Goal: Subscribe to service/newsletter

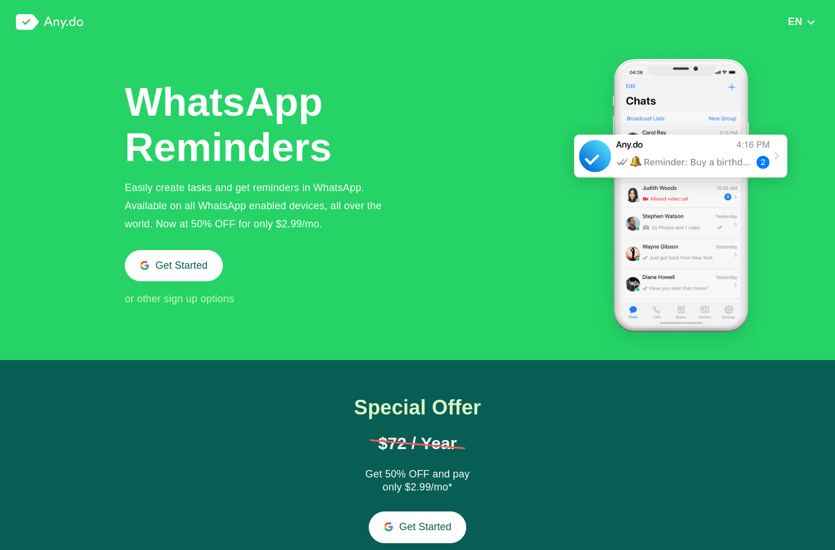
click at [187, 277] on button "Get Started" at bounding box center [174, 265] width 98 height 31
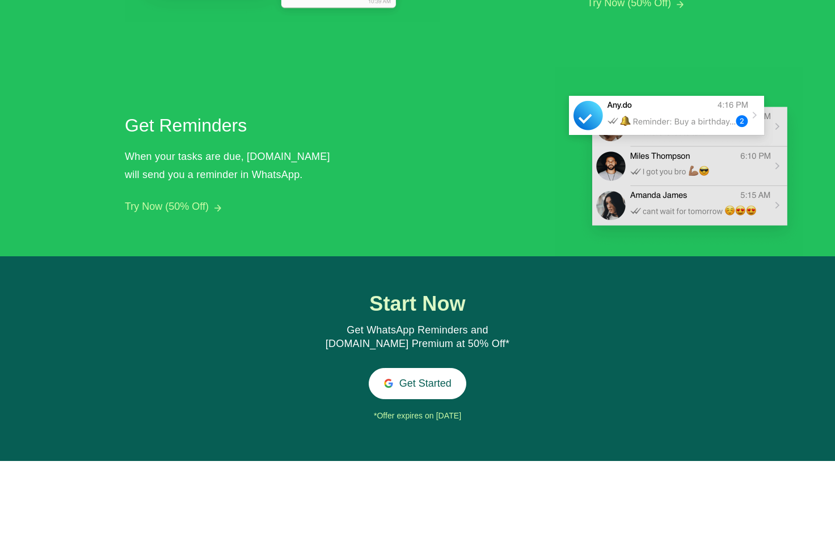
scroll to position [1029, 0]
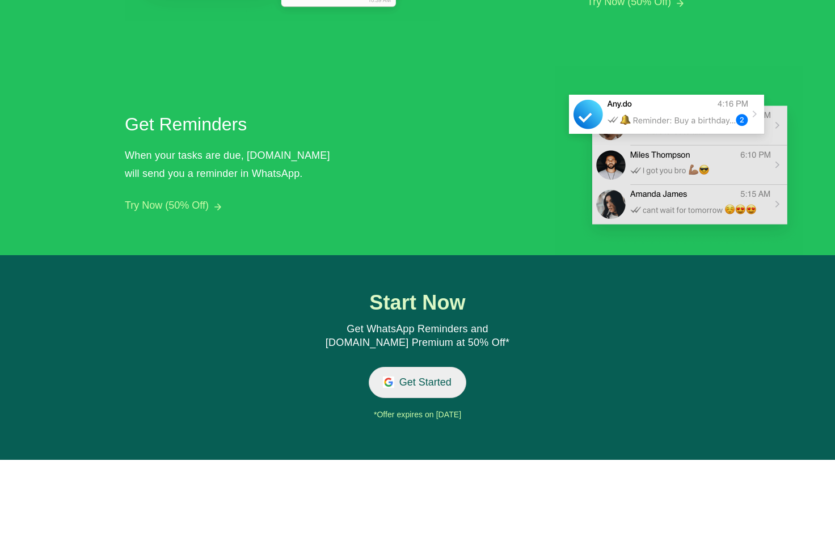
click at [405, 383] on button "Get Started" at bounding box center [418, 382] width 98 height 31
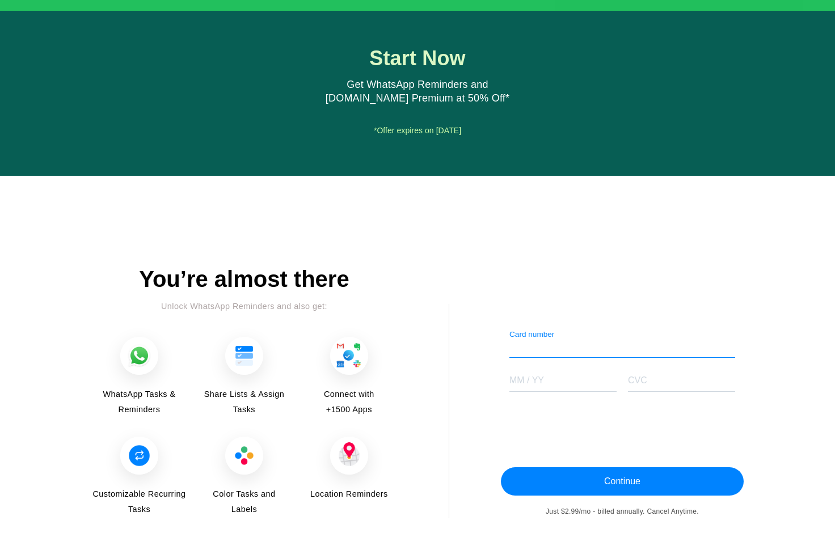
scroll to position [1244, 0]
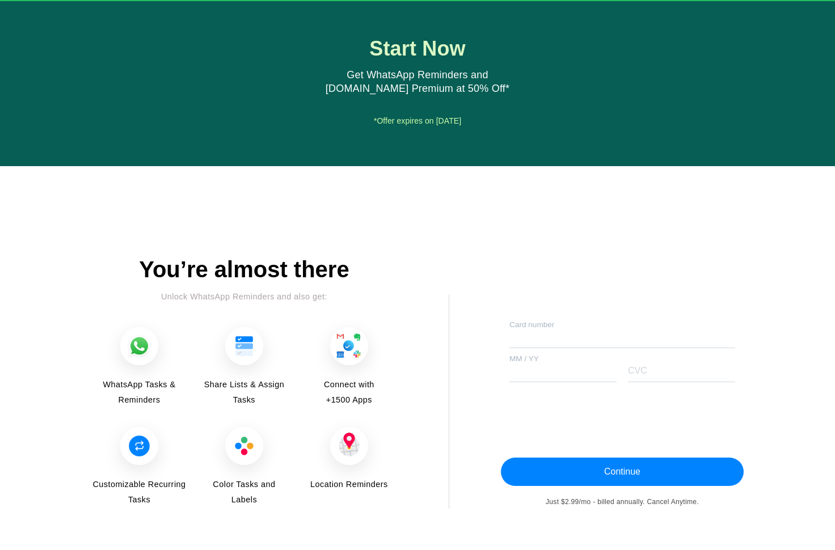
click at [628, 364] on div "CVC" at bounding box center [681, 368] width 107 height 28
click at [675, 474] on button "Continue" at bounding box center [622, 472] width 243 height 28
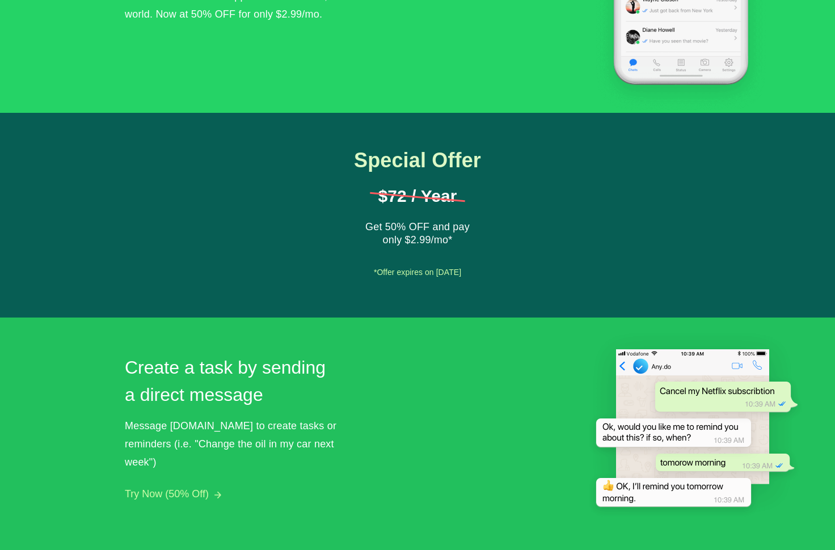
scroll to position [0, 0]
